Goal: Task Accomplishment & Management: Use online tool/utility

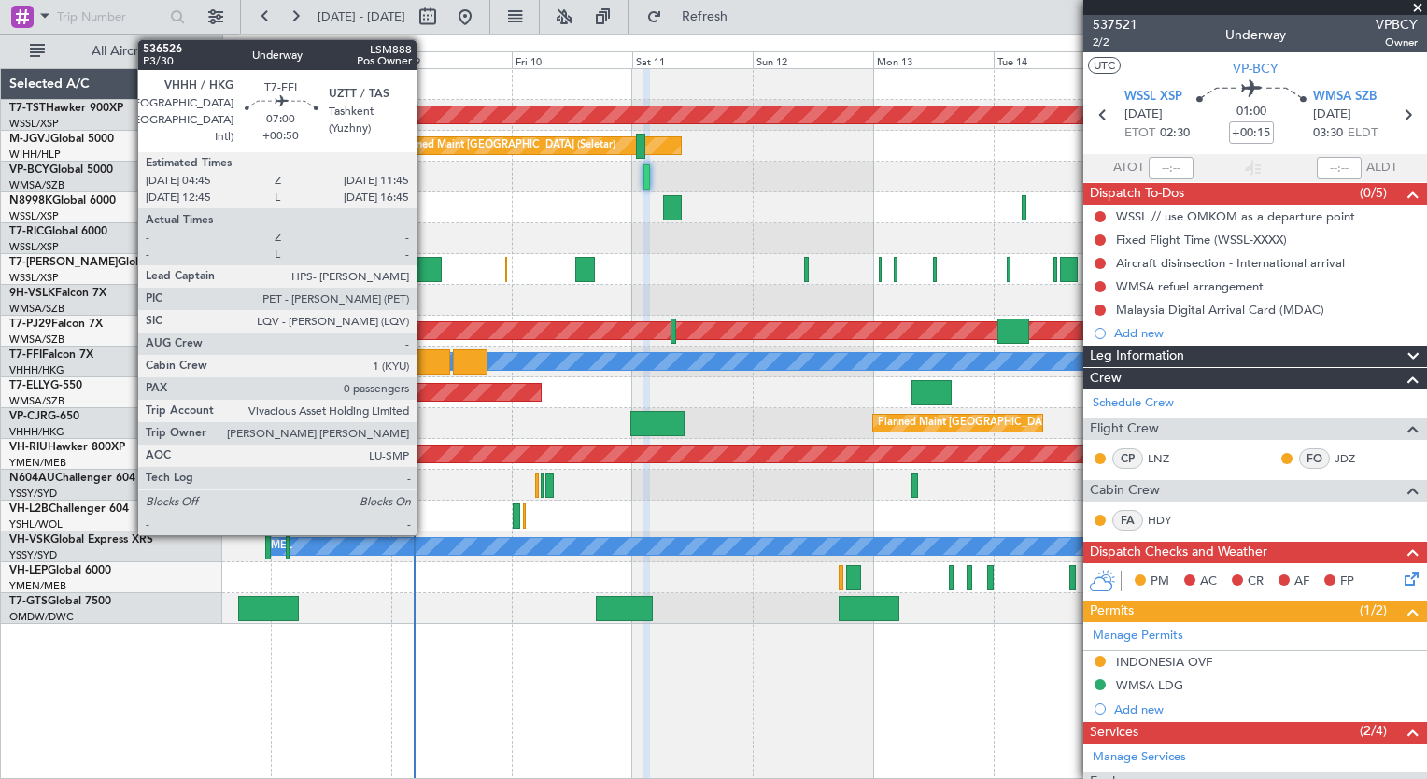
click at [425, 361] on div at bounding box center [432, 361] width 35 height 25
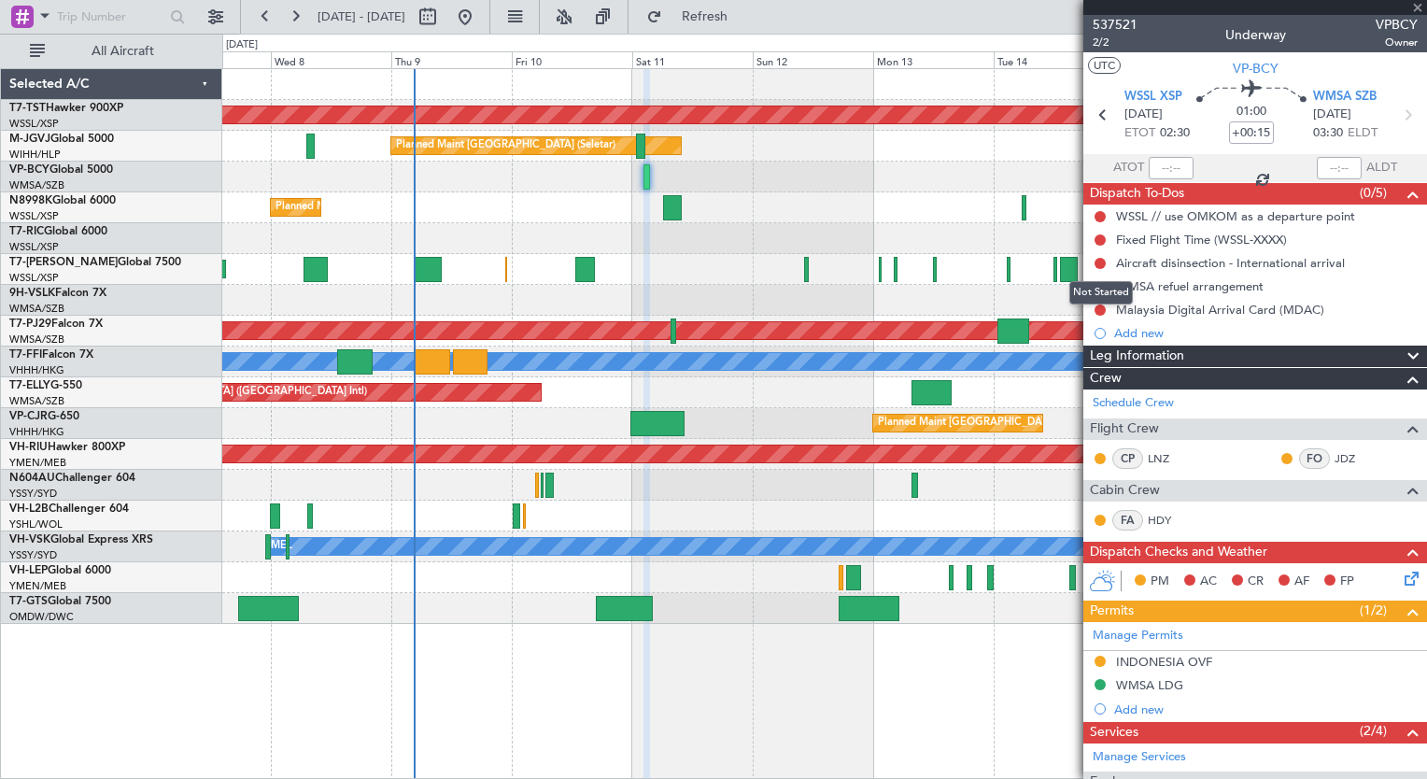
type input "+00:50"
type input "0"
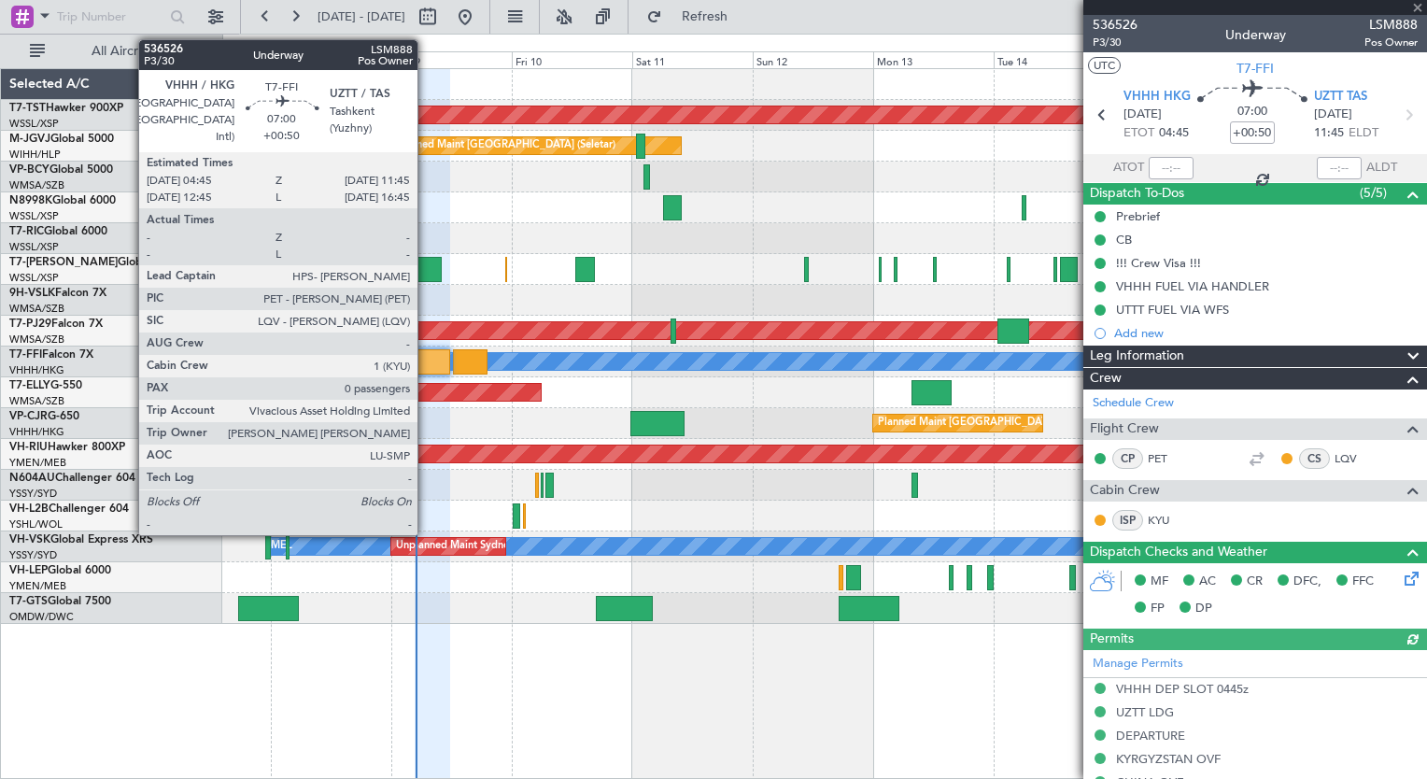
click at [426, 362] on div at bounding box center [432, 361] width 35 height 25
click at [428, 263] on div at bounding box center [428, 269] width 27 height 25
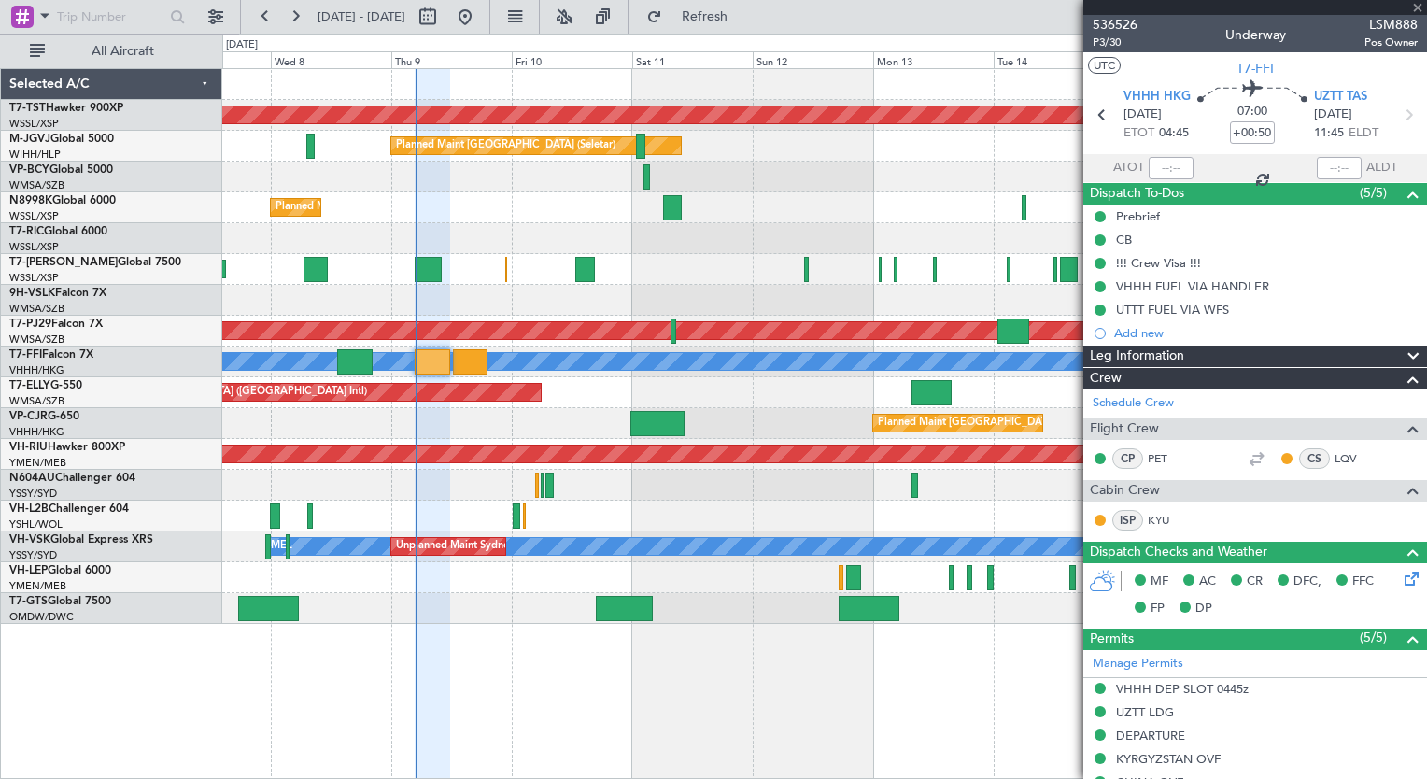
type input "+00:35"
type input "1"
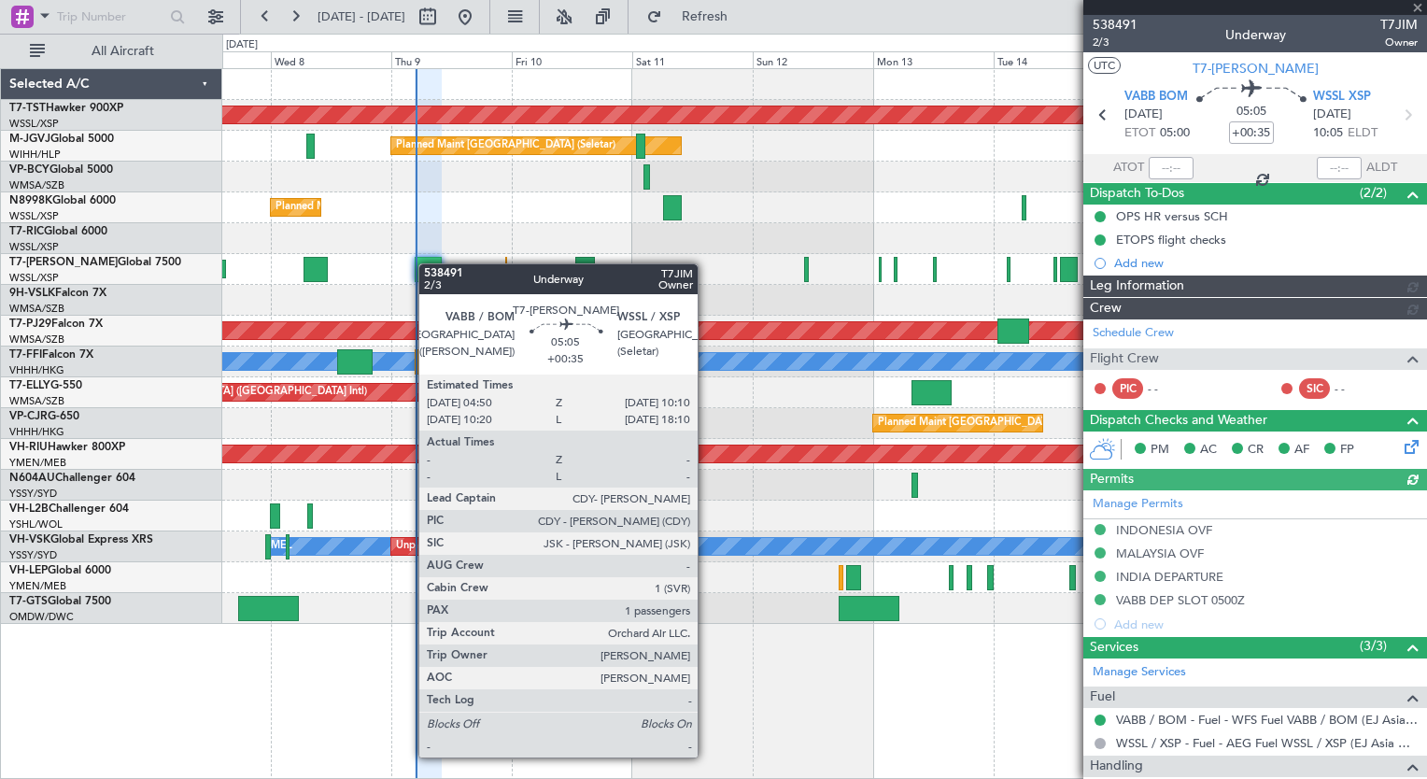
type input "[PERSON_NAME] (LEU)"
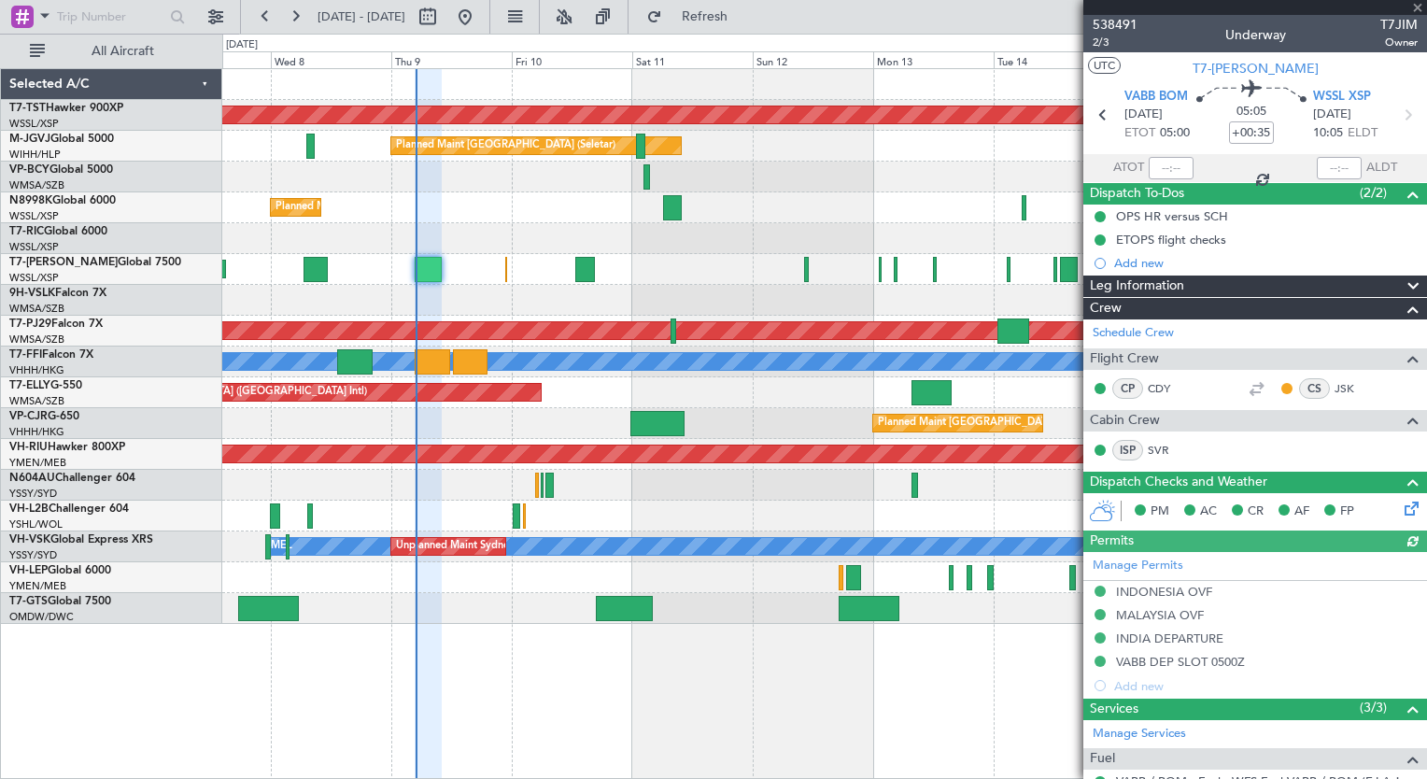
type input "[PERSON_NAME] (LEU)"
click at [612, 710] on div "Planned Maint [GEOGRAPHIC_DATA] (Seletar) Planned Maint [GEOGRAPHIC_DATA] (Sele…" at bounding box center [824, 423] width 1204 height 711
type input "[PERSON_NAME] (LEU)"
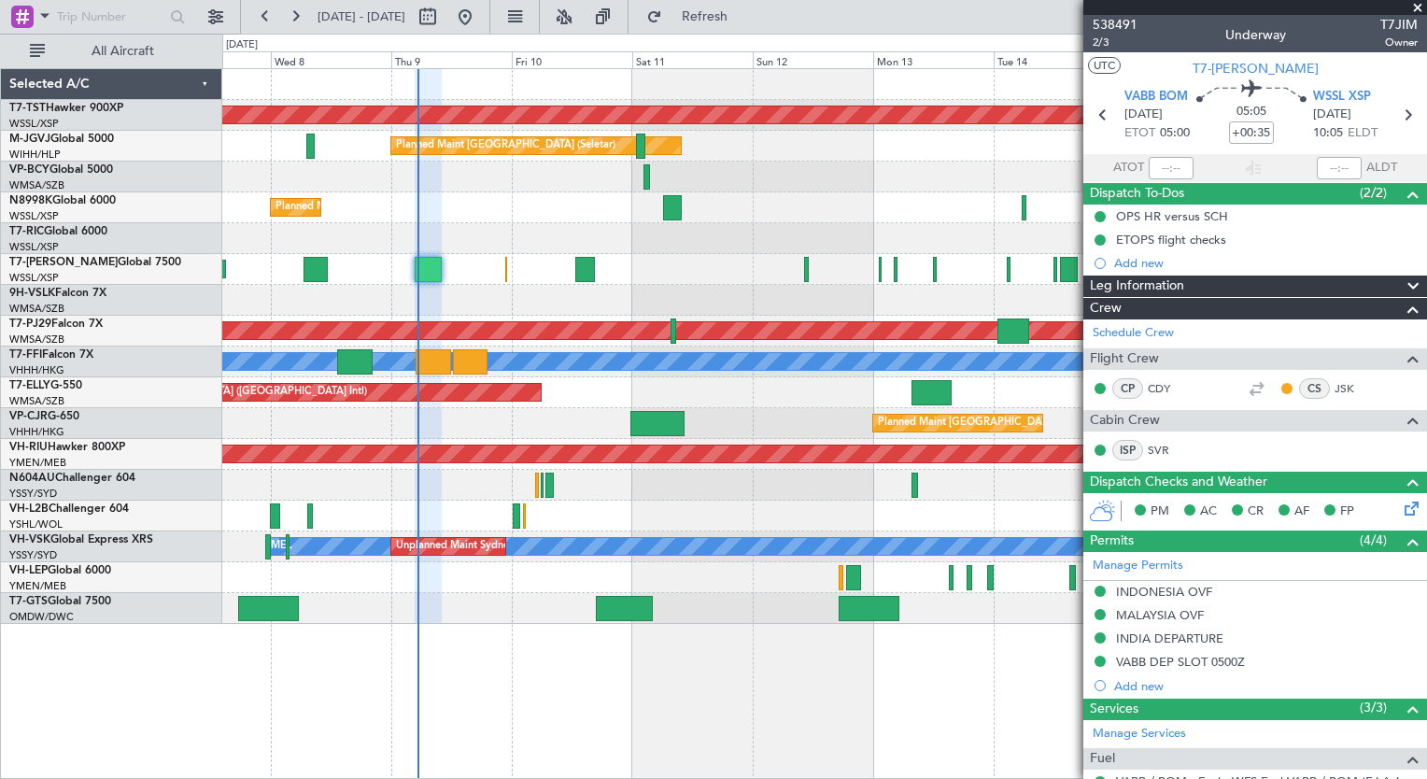
type input "[PERSON_NAME] (LEU)"
